Goal: Check status

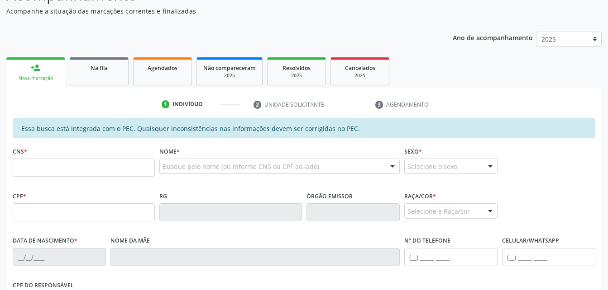
drag, startPoint x: 152, startPoint y: 75, endPoint x: 157, endPoint y: 76, distance: 4.7
click at [152, 75] on link "Agendados" at bounding box center [162, 71] width 59 height 28
select select "7"
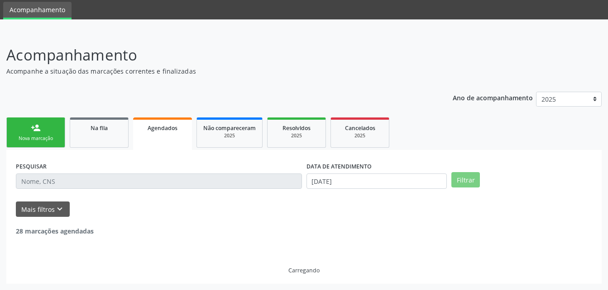
scroll to position [1, 0]
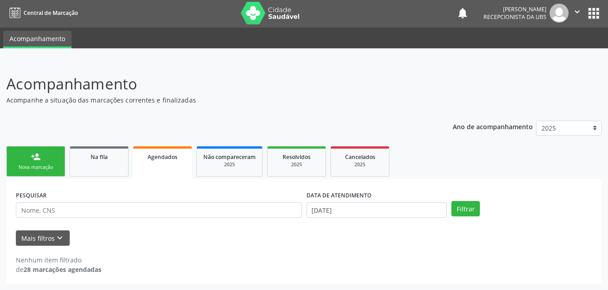
click at [414, 220] on div "DATA DE ATENDIMENTO [DATE]" at bounding box center [376, 206] width 145 height 35
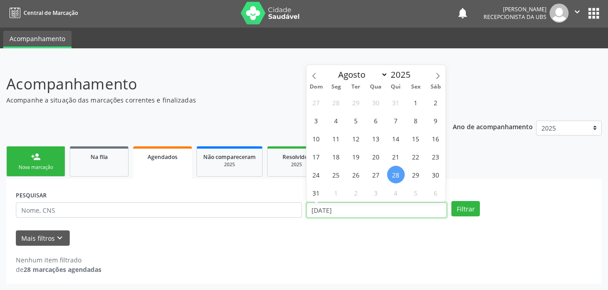
click at [410, 215] on input "[DATE]" at bounding box center [376, 210] width 141 height 15
click at [376, 171] on span "27" at bounding box center [376, 175] width 18 height 18
type input "[DATE]"
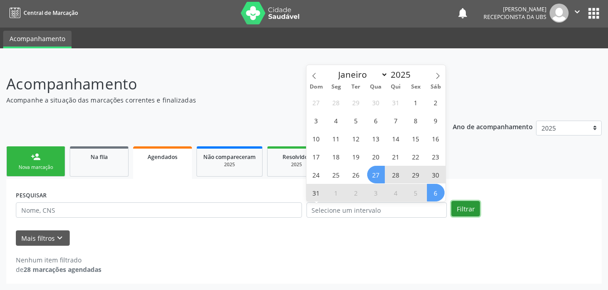
click at [458, 209] on button "Filtrar" at bounding box center [465, 208] width 29 height 15
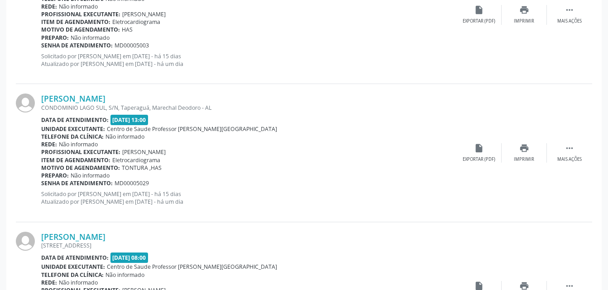
scroll to position [2100, 0]
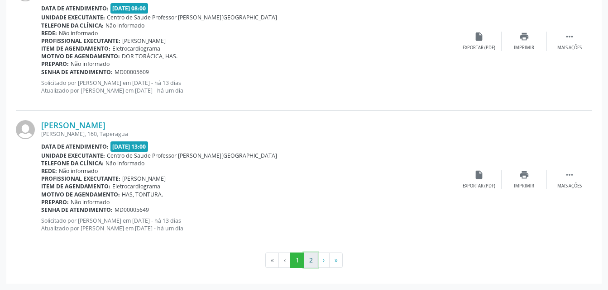
click at [312, 259] on button "2" at bounding box center [311, 260] width 14 height 15
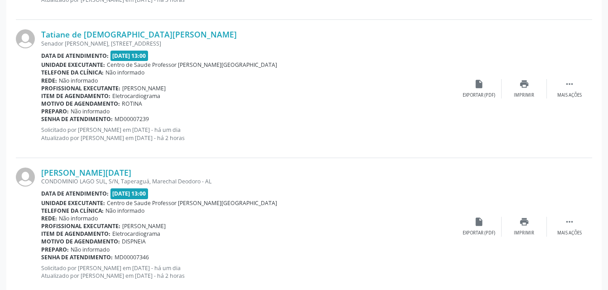
scroll to position [1552, 0]
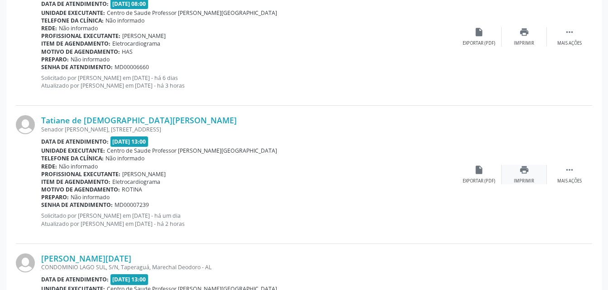
click at [521, 174] on icon "print" at bounding box center [524, 170] width 10 height 10
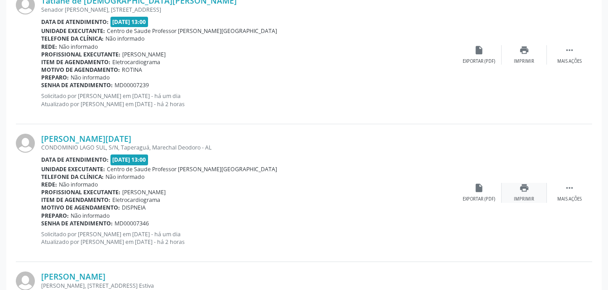
scroll to position [1687, 0]
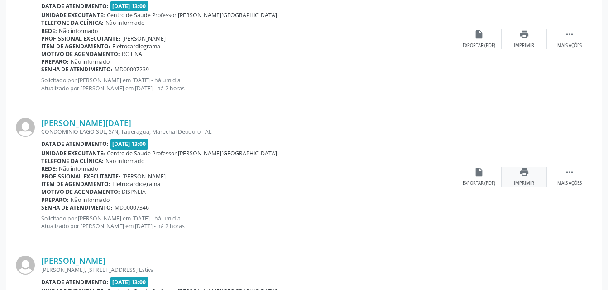
click at [524, 177] on icon "print" at bounding box center [524, 172] width 10 height 10
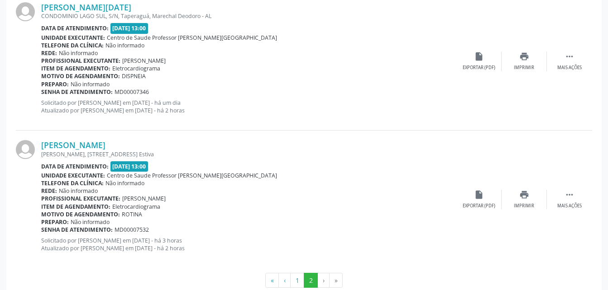
scroll to position [1823, 0]
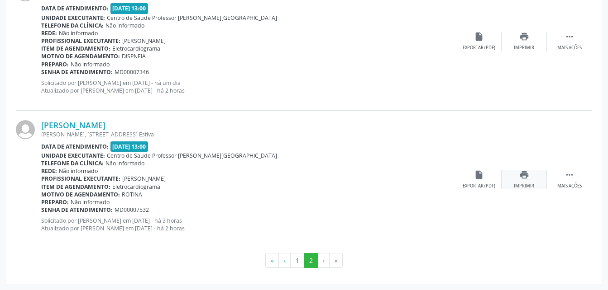
click at [519, 176] on icon "print" at bounding box center [524, 175] width 10 height 10
